Goal: Task Accomplishment & Management: Use online tool/utility

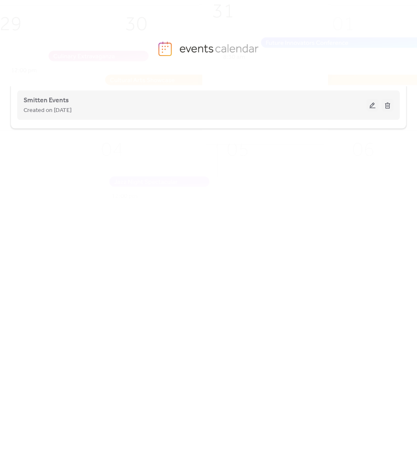
click at [370, 105] on button at bounding box center [373, 105] width 12 height 13
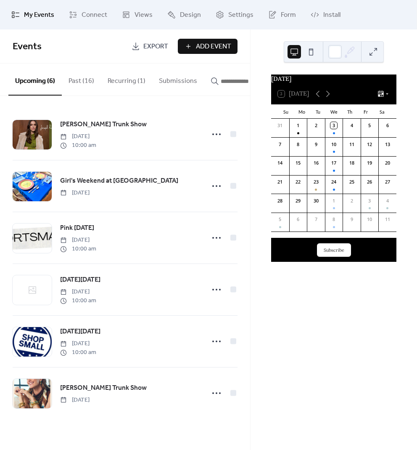
click at [193, 48] on button "Add Event" at bounding box center [208, 46] width 60 height 15
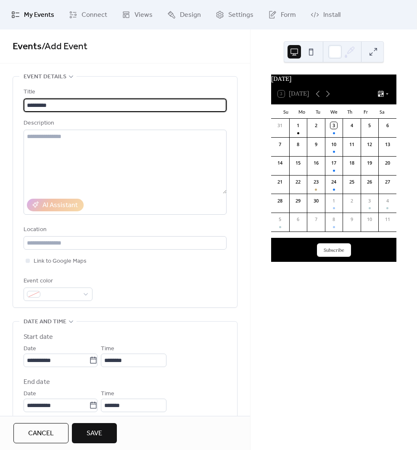
type input "*********"
click at [50, 433] on span "Cancel" at bounding box center [41, 433] width 26 height 10
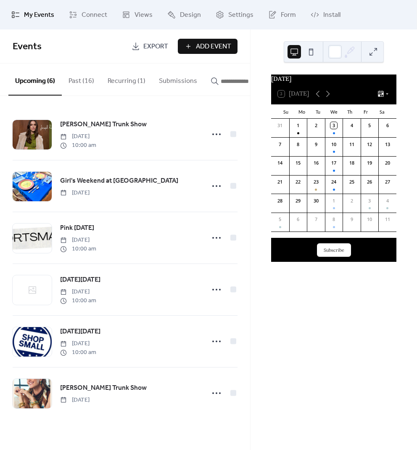
click at [82, 82] on button "Past (16)" at bounding box center [81, 79] width 39 height 31
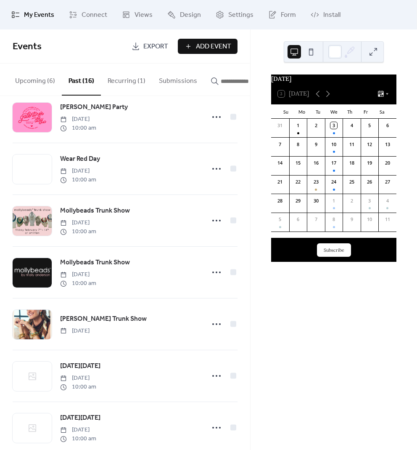
scroll to position [379, 0]
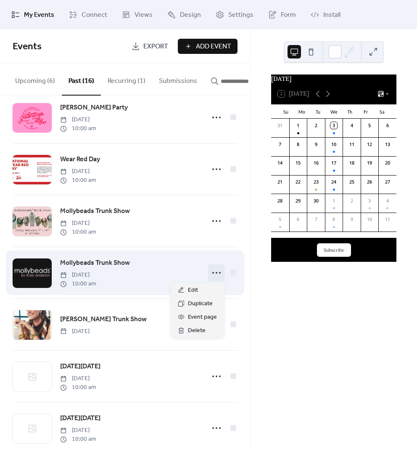
click at [213, 273] on icon at bounding box center [216, 272] width 13 height 13
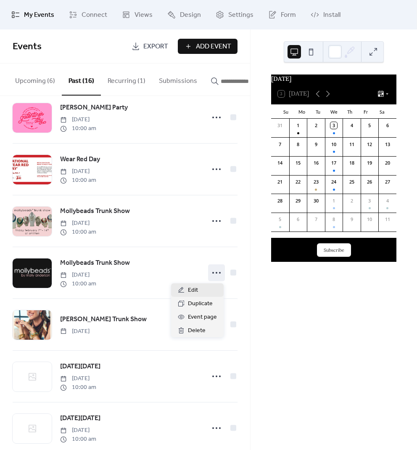
scroll to position [387, 0]
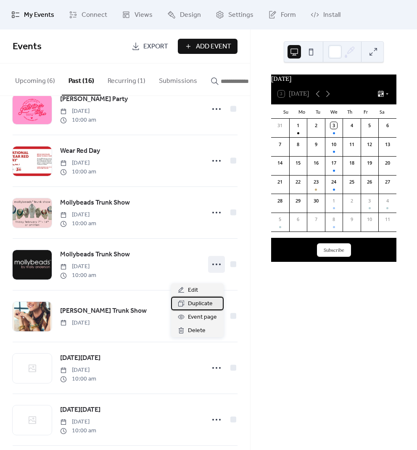
click at [207, 300] on span "Duplicate" at bounding box center [200, 304] width 25 height 10
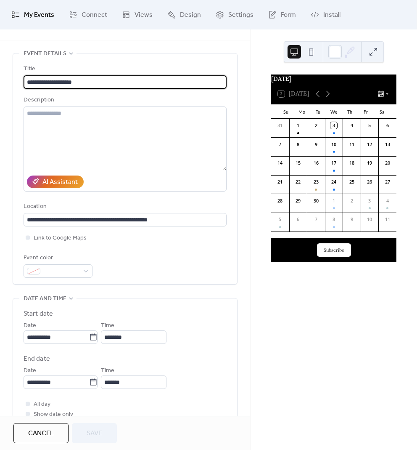
scroll to position [127, 0]
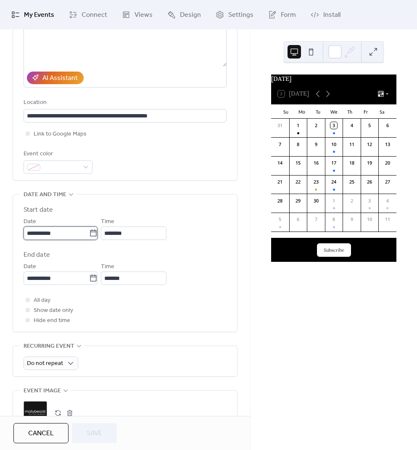
click at [76, 229] on input "**********" at bounding box center [57, 232] width 66 height 13
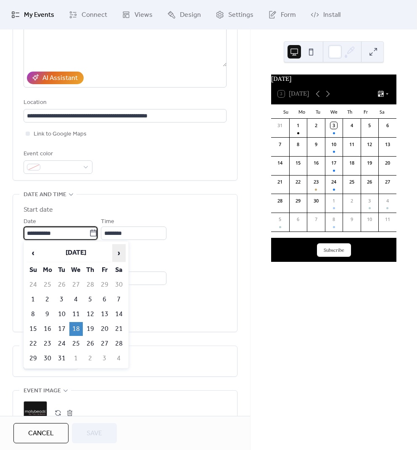
click at [117, 250] on span "›" at bounding box center [119, 252] width 13 height 17
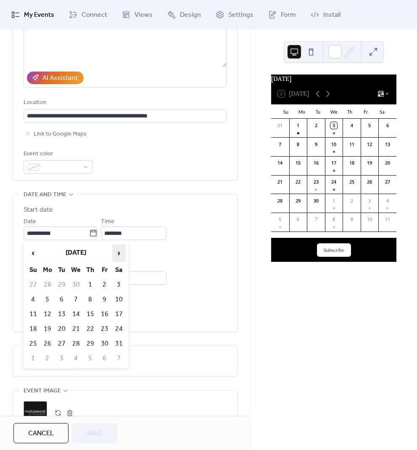
click at [117, 250] on span "›" at bounding box center [119, 252] width 13 height 17
click at [118, 250] on span "›" at bounding box center [119, 252] width 13 height 17
click at [106, 314] on td "19" at bounding box center [104, 314] width 13 height 14
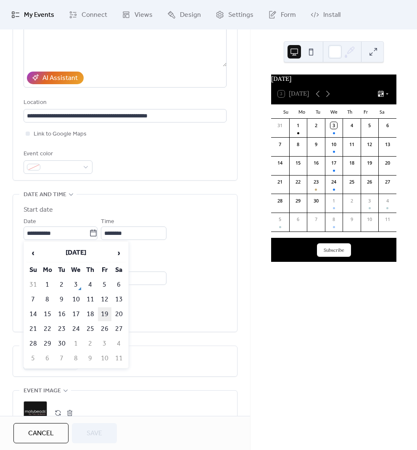
type input "**********"
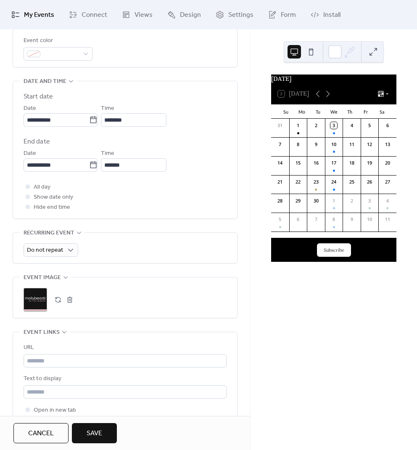
scroll to position [318, 0]
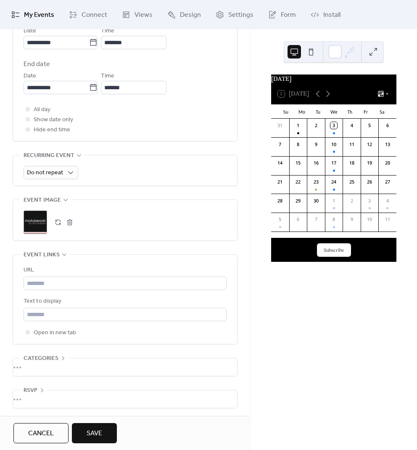
click at [102, 434] on span "Save" at bounding box center [95, 433] width 16 height 10
